Goal: Task Accomplishment & Management: Complete application form

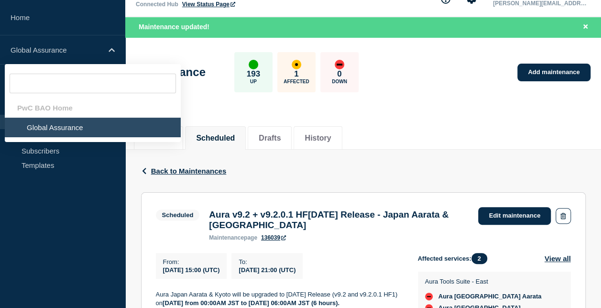
click at [67, 123] on li "Global Assurance" at bounding box center [93, 128] width 176 height 20
click at [93, 134] on li "Global Assurance" at bounding box center [93, 128] width 176 height 20
click at [95, 130] on li "Global Assurance" at bounding box center [93, 128] width 176 height 20
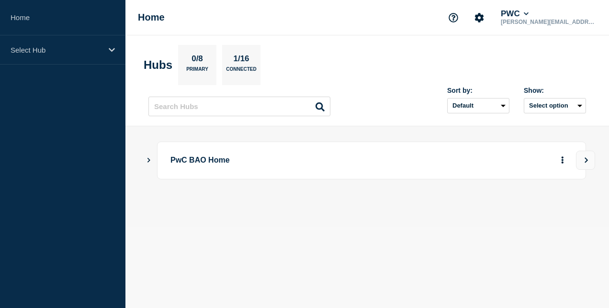
click at [215, 166] on p "PwC BAO Home" at bounding box center [343, 161] width 346 height 18
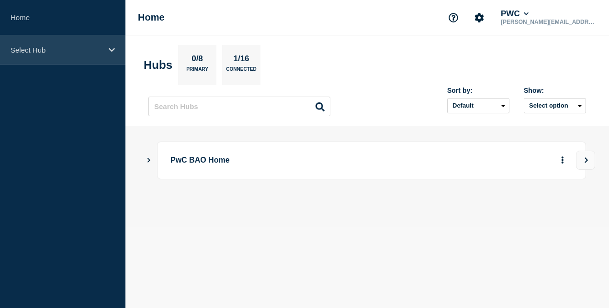
click at [60, 51] on p "Select Hub" at bounding box center [57, 50] width 92 height 8
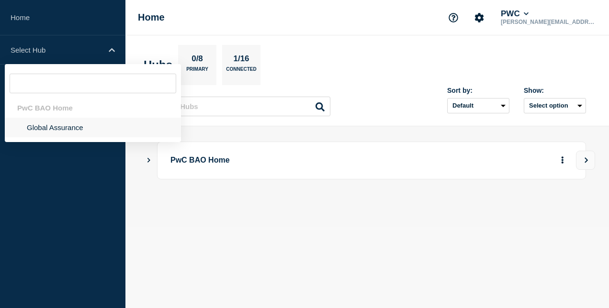
click at [47, 123] on li "Global Assurance" at bounding box center [93, 128] width 176 height 20
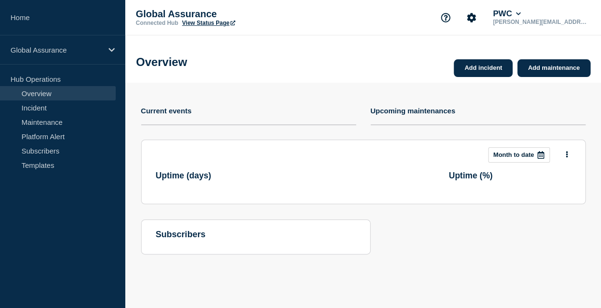
click at [47, 123] on link "Maintenance" at bounding box center [58, 122] width 116 height 14
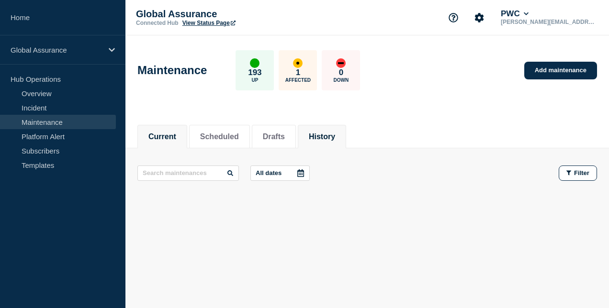
click at [328, 137] on button "History" at bounding box center [322, 137] width 26 height 9
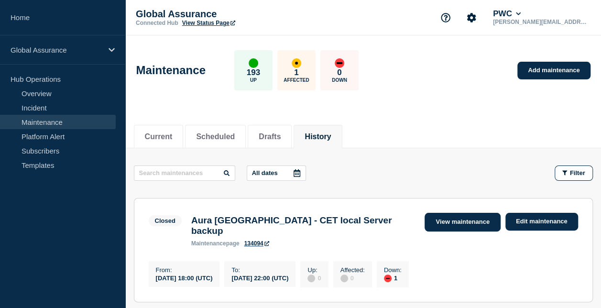
click at [469, 220] on link "View maintenance" at bounding box center [463, 222] width 76 height 19
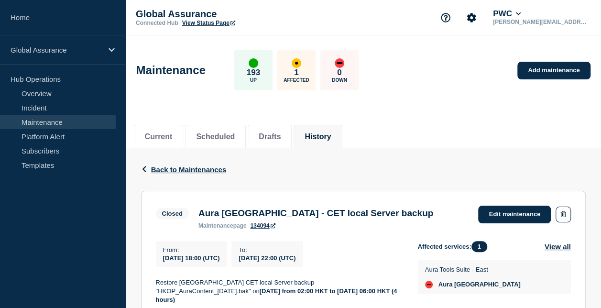
scroll to position [96, 0]
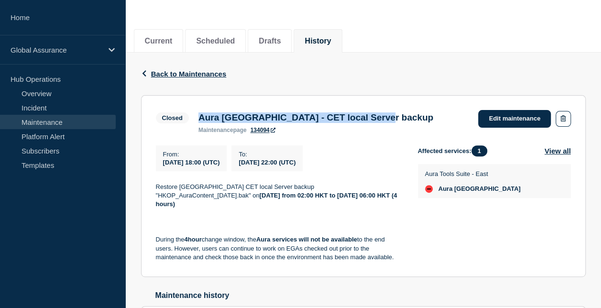
drag, startPoint x: 199, startPoint y: 115, endPoint x: 409, endPoint y: 124, distance: 210.3
click at [409, 123] on h3 "Aura [GEOGRAPHIC_DATA] - CET local Server backup" at bounding box center [316, 117] width 235 height 11
copy h3 "Aura [GEOGRAPHIC_DATA] - CET local Server backup"
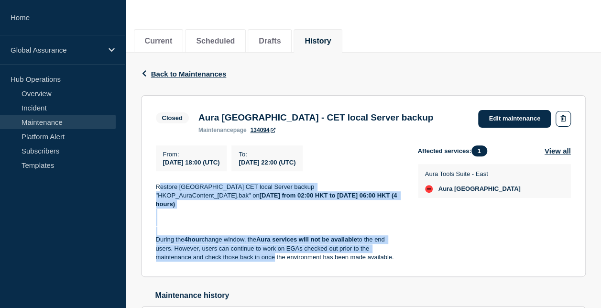
drag, startPoint x: 158, startPoint y: 188, endPoint x: 270, endPoint y: 257, distance: 132.1
click at [270, 257] on div "Restore [GEOGRAPHIC_DATA] CET local Server backup "HKOP_AuraContent_[DATE].bak"…" at bounding box center [279, 222] width 247 height 79
drag, startPoint x: 270, startPoint y: 257, endPoint x: 228, endPoint y: 221, distance: 55.6
click at [228, 221] on div "Restore Hong Kong CET local Server backup "HKOP_AuraContent_2025-08-30.bak" on …" at bounding box center [279, 222] width 247 height 79
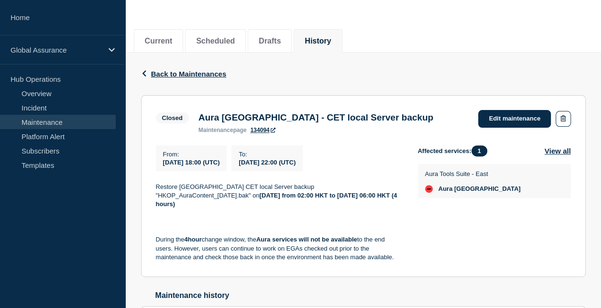
click at [156, 188] on p "Restore Hong Kong CET local Server backup "HKOP_AuraContent_2025-08-30.bak" on …" at bounding box center [279, 196] width 247 height 26
drag, startPoint x: 154, startPoint y: 189, endPoint x: 399, endPoint y: 270, distance: 257.4
click at [399, 270] on section "Closed Aura Hong Kong - CET local Server backup maintenance page 134094 Edit ma…" at bounding box center [363, 186] width 445 height 182
copy div "Restore Hong Kong CET local Server backup "HKOP_AuraContent_2025-08-30.bak" on …"
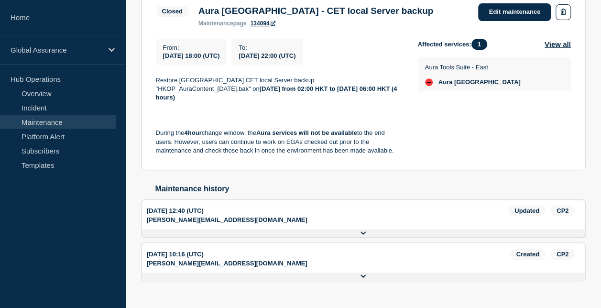
scroll to position [225, 0]
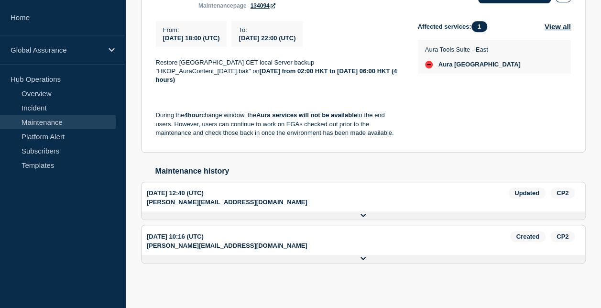
click at [361, 259] on icon at bounding box center [364, 259] width 6 height 6
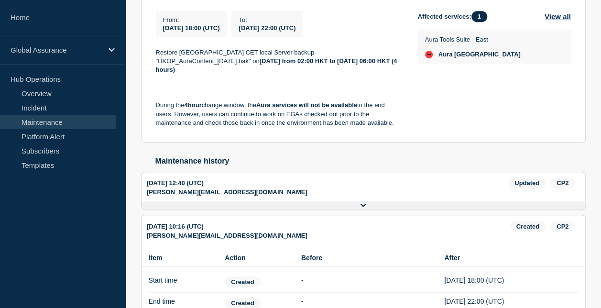
scroll to position [0, 0]
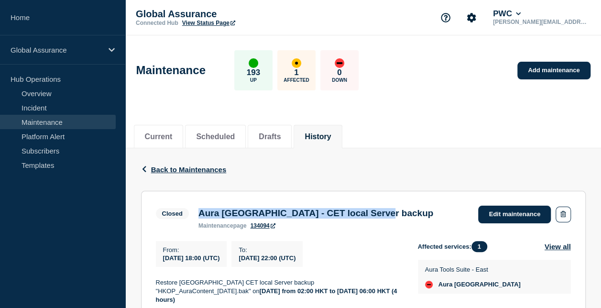
drag, startPoint x: 200, startPoint y: 211, endPoint x: 413, endPoint y: 211, distance: 213.9
click at [413, 211] on div "Aura Hong Kong - CET local Server backup maintenance page 134094" at bounding box center [316, 218] width 245 height 21
copy h3 "Aura Hong Kong - CET local Server backup"
click at [328, 136] on button "History" at bounding box center [318, 137] width 26 height 9
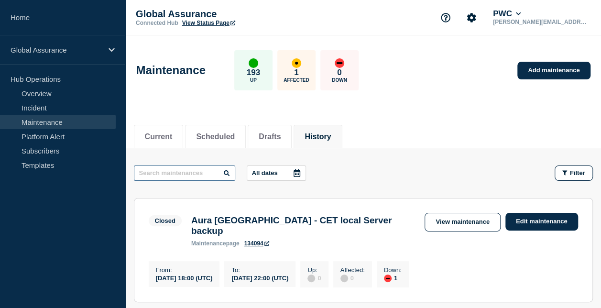
click at [203, 176] on input "text" at bounding box center [184, 173] width 101 height 15
paste input "Aura Hong Kong - CET local Server backup"
type input "Aura Hong Kong - CET local Server backup"
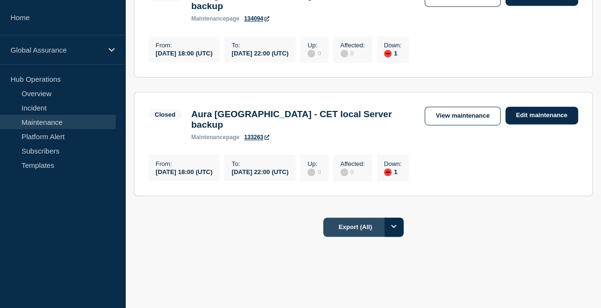
click at [362, 218] on button "Export (All)" at bounding box center [363, 227] width 80 height 19
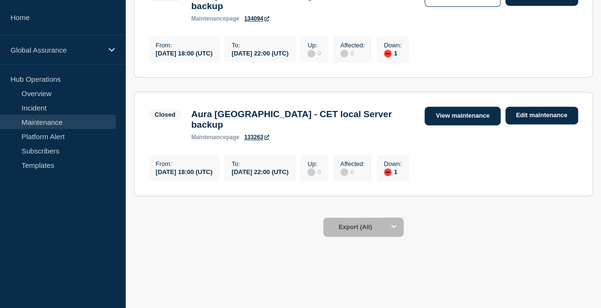
click at [446, 111] on link "View maintenance" at bounding box center [463, 116] width 76 height 19
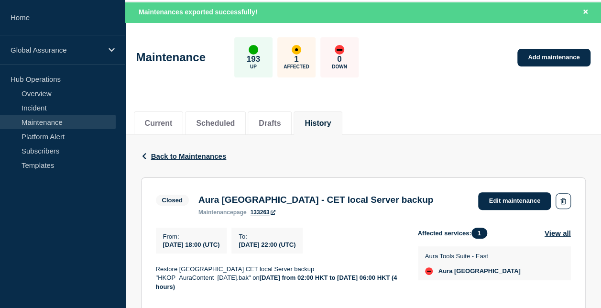
scroll to position [48, 0]
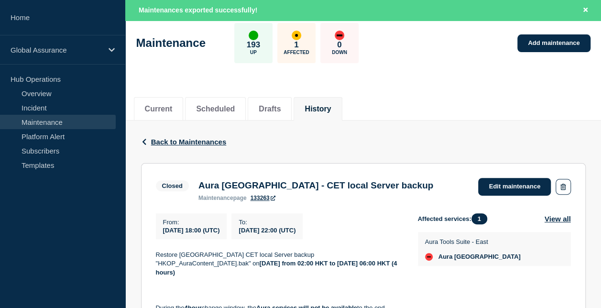
click at [288, 186] on h3 "Aura Hong Kong - CET local Server backup" at bounding box center [316, 185] width 235 height 11
drag, startPoint x: 201, startPoint y: 185, endPoint x: 276, endPoint y: 191, distance: 75.4
click at [276, 191] on h3 "Aura Hong Kong - CET local Server backup" at bounding box center [316, 185] width 235 height 11
copy h3 "Aura Hong Kong"
click at [331, 107] on button "History" at bounding box center [318, 109] width 26 height 9
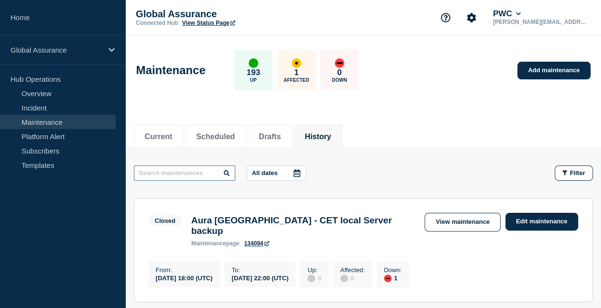
click at [165, 174] on input "text" at bounding box center [184, 173] width 101 height 15
paste input "Aura Hong Kong"
type input "Aura Hong Kong"
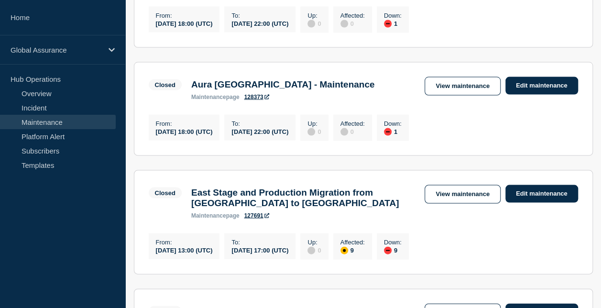
scroll to position [861, 0]
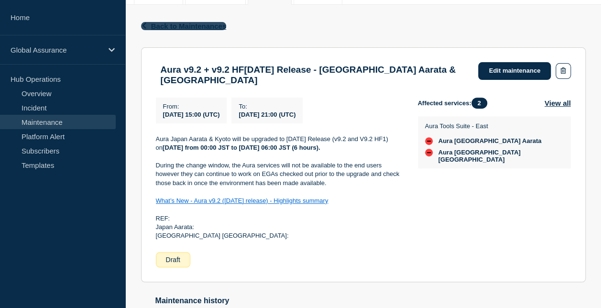
click at [164, 24] on span "Back to Maintenances" at bounding box center [189, 26] width 76 height 8
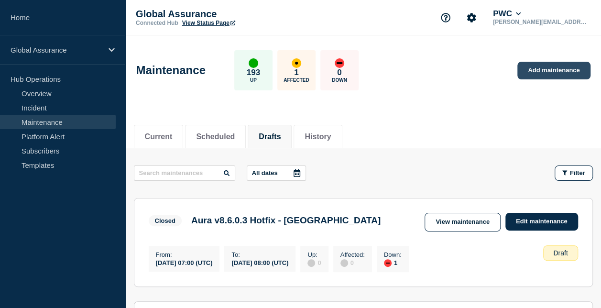
click at [563, 74] on link "Add maintenance" at bounding box center [554, 71] width 73 height 18
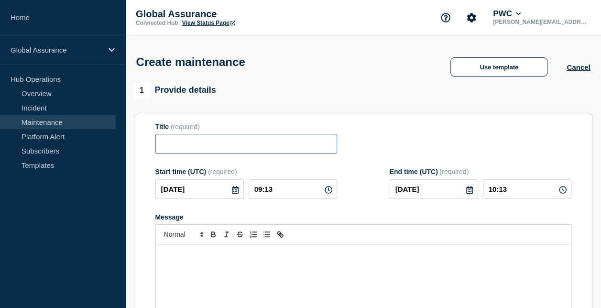
click at [211, 146] on input "Title" at bounding box center [247, 144] width 182 height 20
paste input "Aura [GEOGRAPHIC_DATA] - CET local Server backup"
type input "Aura Hong Kong - CET local Server backup"
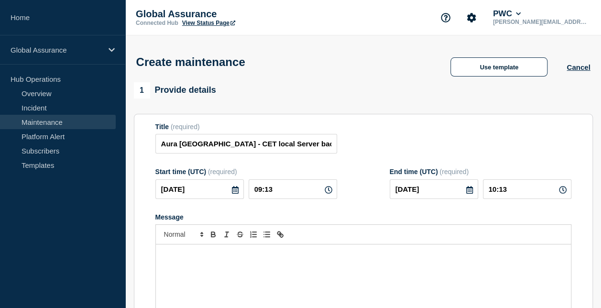
click at [195, 263] on div "Message" at bounding box center [363, 302] width 415 height 115
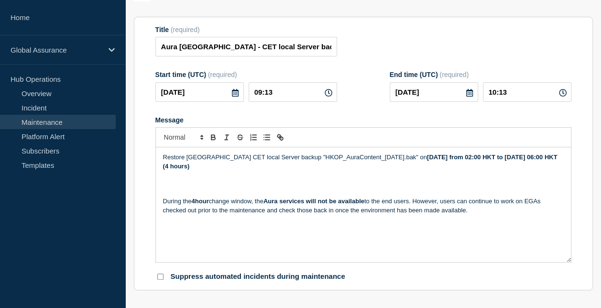
scroll to position [100, 0]
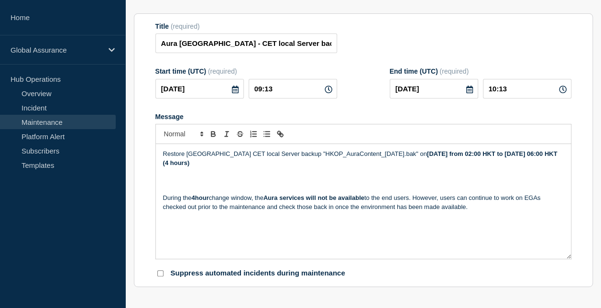
click at [408, 184] on p "Message" at bounding box center [363, 181] width 401 height 9
drag, startPoint x: 431, startPoint y: 154, endPoint x: 408, endPoint y: 156, distance: 23.5
click at [408, 156] on strong "Saturday, 06 September from 02:00 HKT to Saturday, 06 September 06:00 HKT (4 ho…" at bounding box center [361, 158] width 397 height 16
click at [407, 181] on p "Message" at bounding box center [363, 181] width 401 height 9
drag, startPoint x: 450, startPoint y: 156, endPoint x: 445, endPoint y: 156, distance: 5.7
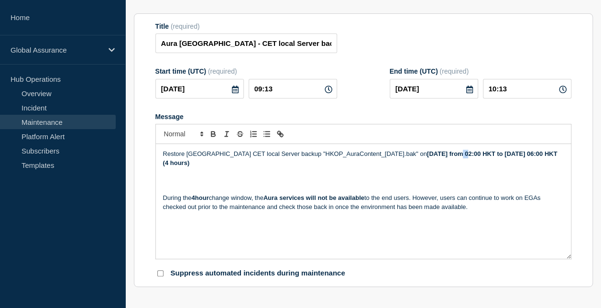
click at [445, 156] on strong "Wednesday, 06 September from 02:00 HKT to Saturday, 06 September 06:00 HKT (4 h…" at bounding box center [361, 158] width 397 height 16
drag, startPoint x: 441, startPoint y: 156, endPoint x: 409, endPoint y: 155, distance: 32.1
click at [409, 155] on strong "Wednesday, 17 September from 02:00 HKT to Saturday, 06 September 06:00 HKT (4 h…" at bounding box center [361, 158] width 397 height 16
copy strong "Wednesday"
drag, startPoint x: 188, startPoint y: 163, endPoint x: 162, endPoint y: 162, distance: 26.3
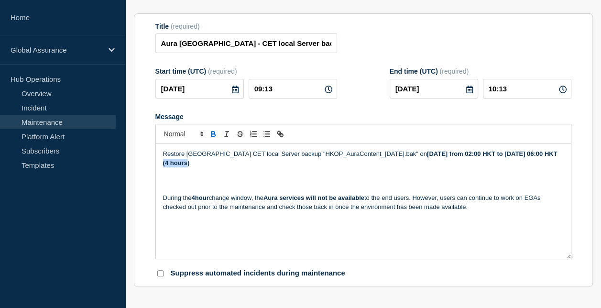
click at [162, 162] on div "Restore Hong Kong CET local Server backup "HKOP_AuraContent_2025-08-30.bak" on …" at bounding box center [363, 201] width 415 height 115
drag, startPoint x: 395, startPoint y: 156, endPoint x: 289, endPoint y: 154, distance: 106.2
click at [289, 154] on p "Restore Hong Kong CET local Server backup "HKOP_AuraContent_2025-08-30.bak" on …" at bounding box center [363, 159] width 401 height 18
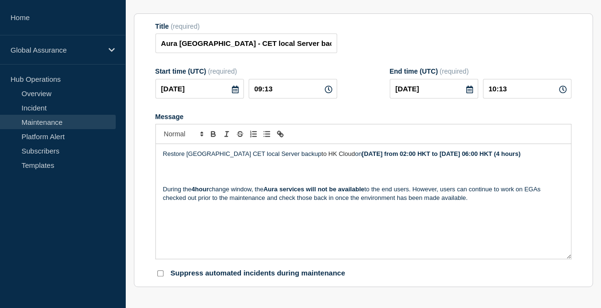
drag, startPoint x: 512, startPoint y: 156, endPoint x: 507, endPoint y: 156, distance: 5.7
click at [507, 156] on strong "Wednesday, 17 September from 02:00 HKT to Wednesday, 06 September 06:00 HKT (4 …" at bounding box center [441, 153] width 159 height 7
click at [234, 93] on icon at bounding box center [235, 90] width 7 height 8
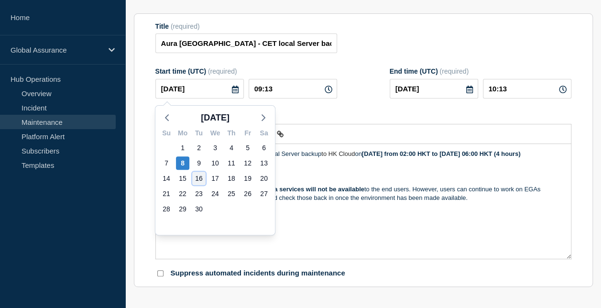
click at [197, 182] on div "16" at bounding box center [198, 178] width 13 height 13
type input "2025-09-16"
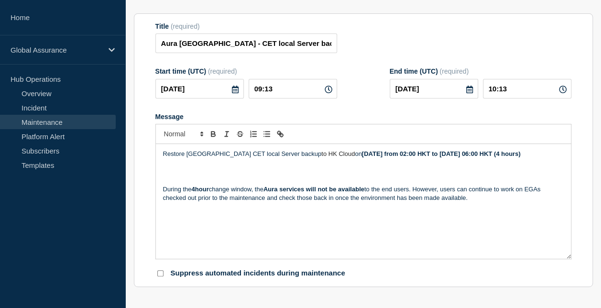
click at [326, 91] on icon at bounding box center [329, 90] width 8 height 8
drag, startPoint x: 261, startPoint y: 90, endPoint x: 255, endPoint y: 90, distance: 6.7
click at [255, 90] on input "09:13" at bounding box center [293, 89] width 89 height 20
type input "18:13"
type input "19:13"
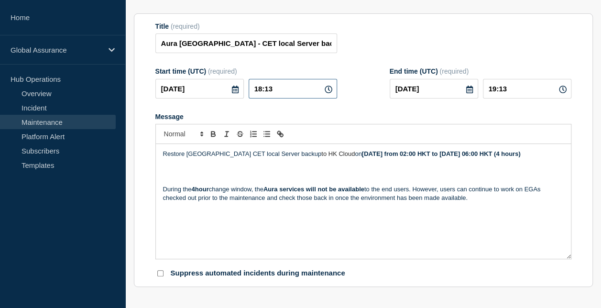
drag, startPoint x: 272, startPoint y: 89, endPoint x: 266, endPoint y: 89, distance: 6.2
click at [266, 89] on input "18:13" at bounding box center [293, 89] width 89 height 20
type input "18:00"
drag, startPoint x: 496, startPoint y: 89, endPoint x: 490, endPoint y: 89, distance: 5.8
click at [490, 89] on input "19:00" at bounding box center [527, 89] width 89 height 20
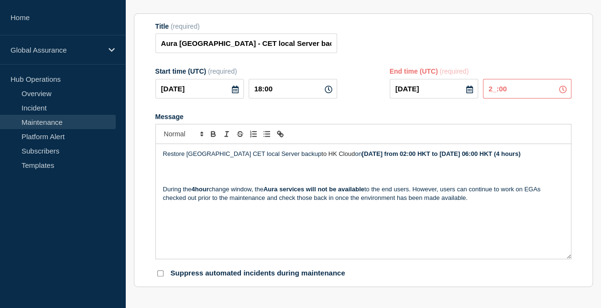
type input "22:00"
click at [495, 117] on div "Message" at bounding box center [364, 117] width 416 height 8
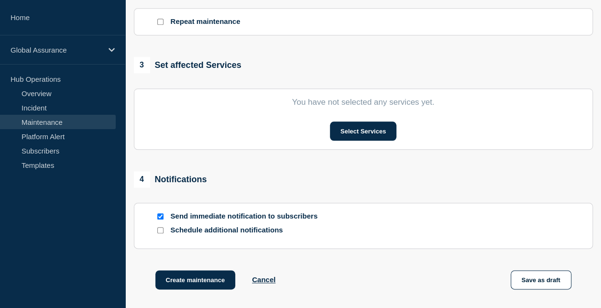
scroll to position [435, 0]
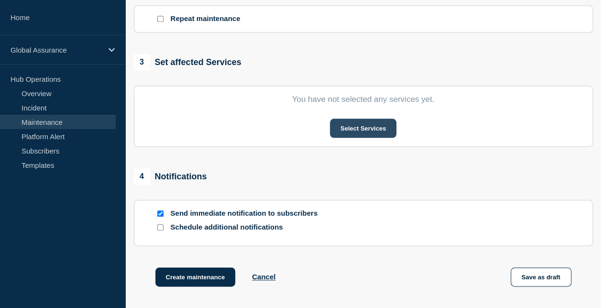
click at [345, 125] on button "Select Services" at bounding box center [363, 128] width 67 height 19
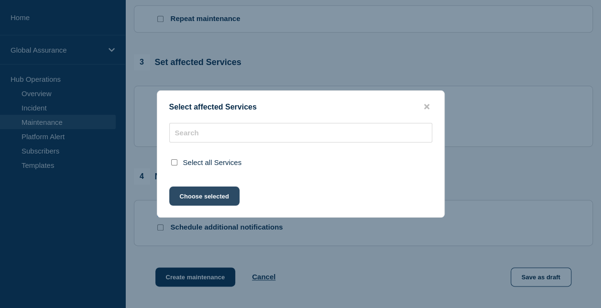
click at [222, 201] on button "Choose selected" at bounding box center [204, 196] width 70 height 19
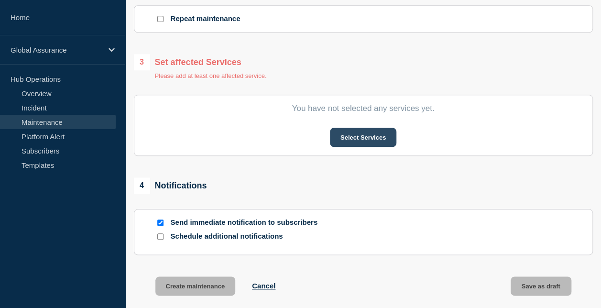
click at [342, 138] on button "Select Services" at bounding box center [363, 137] width 67 height 19
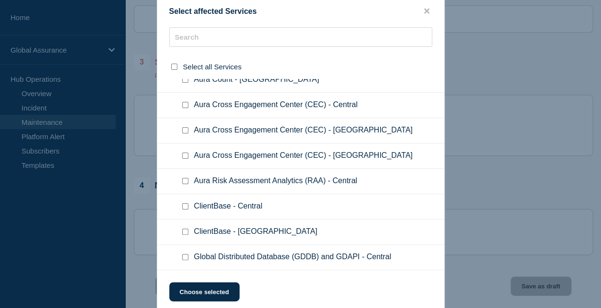
scroll to position [2201, 0]
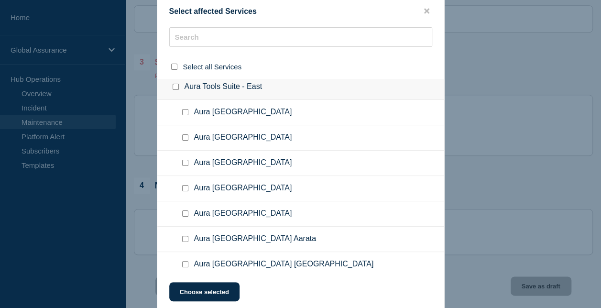
click at [184, 160] on input "Aura Hong Kong checkbox" at bounding box center [185, 163] width 6 height 6
checkbox input "true"
click at [214, 291] on button "Choose selected" at bounding box center [204, 291] width 70 height 19
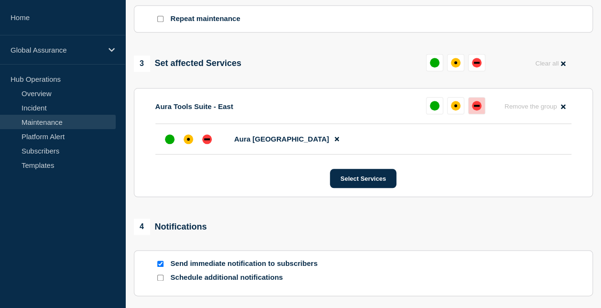
click at [472, 109] on div "down" at bounding box center [477, 106] width 10 height 10
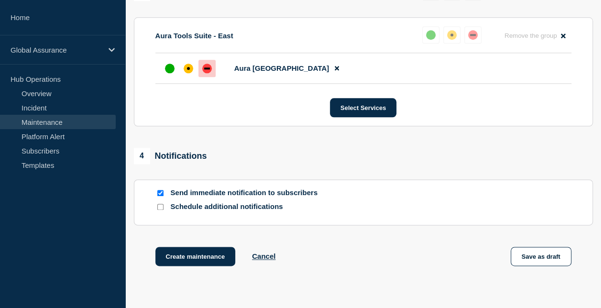
scroll to position [576, 0]
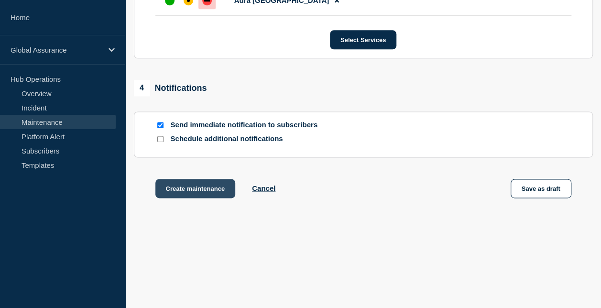
click at [219, 188] on button "Create maintenance" at bounding box center [196, 188] width 80 height 19
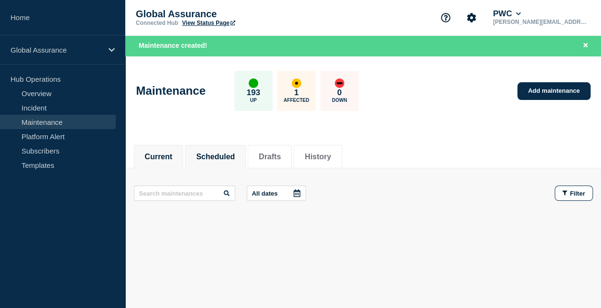
click at [235, 157] on button "Scheduled" at bounding box center [215, 157] width 39 height 9
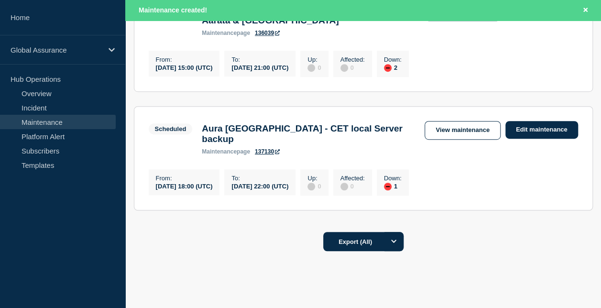
scroll to position [239, 0]
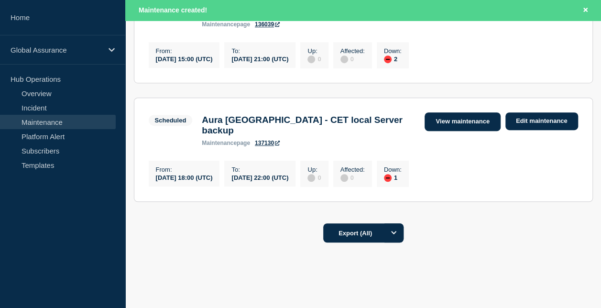
click at [437, 129] on link "View maintenance" at bounding box center [463, 121] width 76 height 19
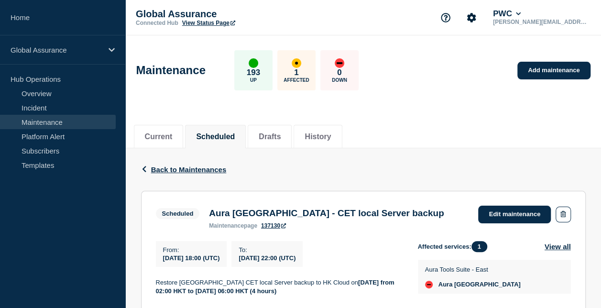
click at [286, 227] on icon at bounding box center [283, 225] width 5 height 5
click at [286, 226] on icon at bounding box center [283, 225] width 5 height 5
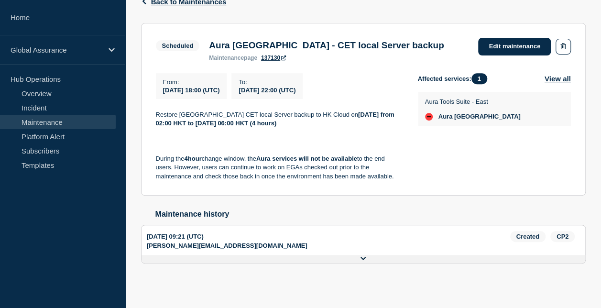
scroll to position [77, 0]
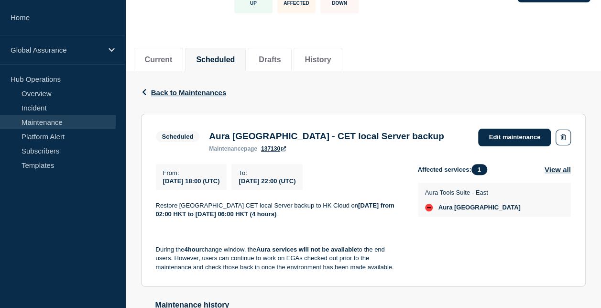
click at [279, 148] on link "137130" at bounding box center [273, 148] width 25 height 7
